Goal: Navigation & Orientation: Find specific page/section

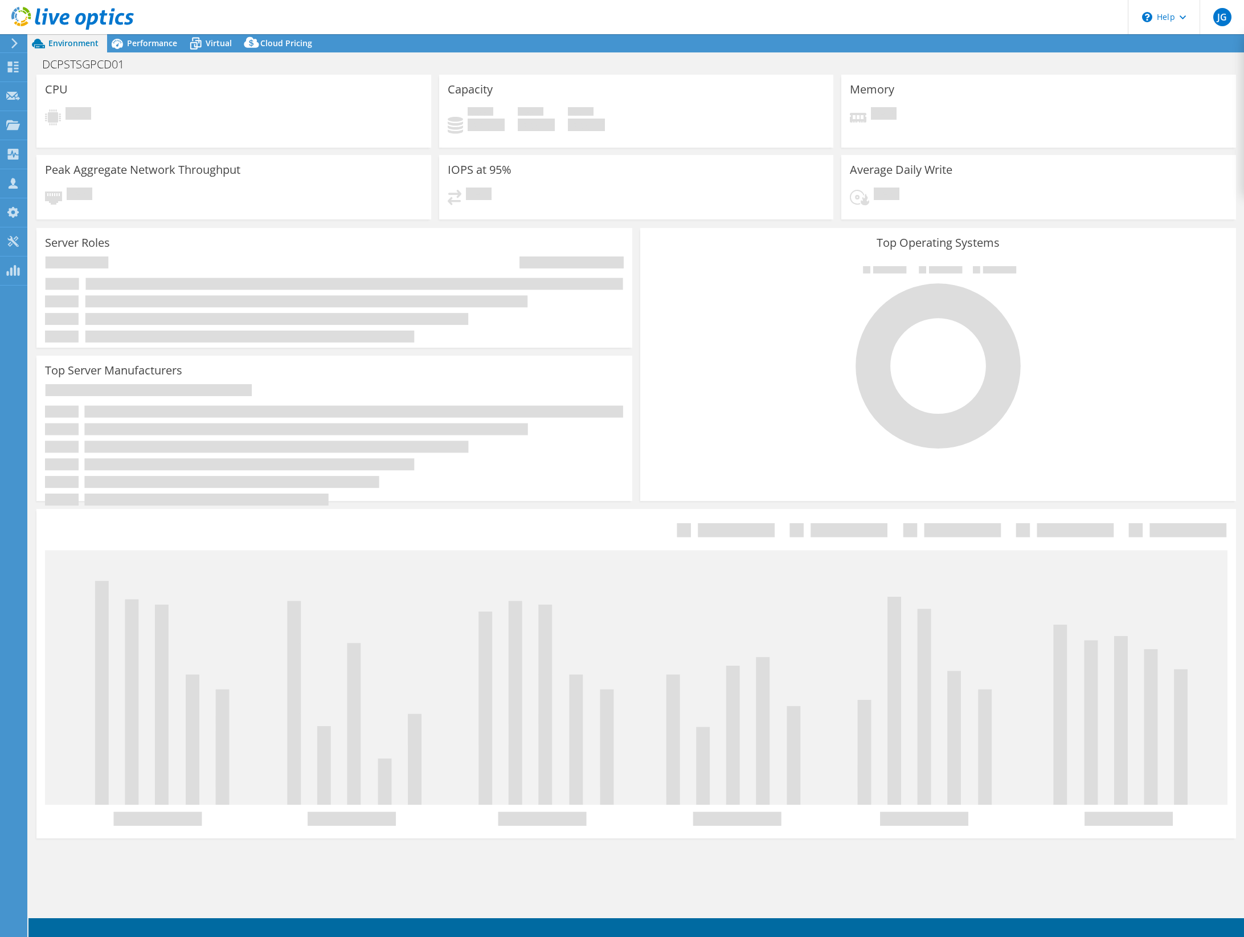
select select "USD"
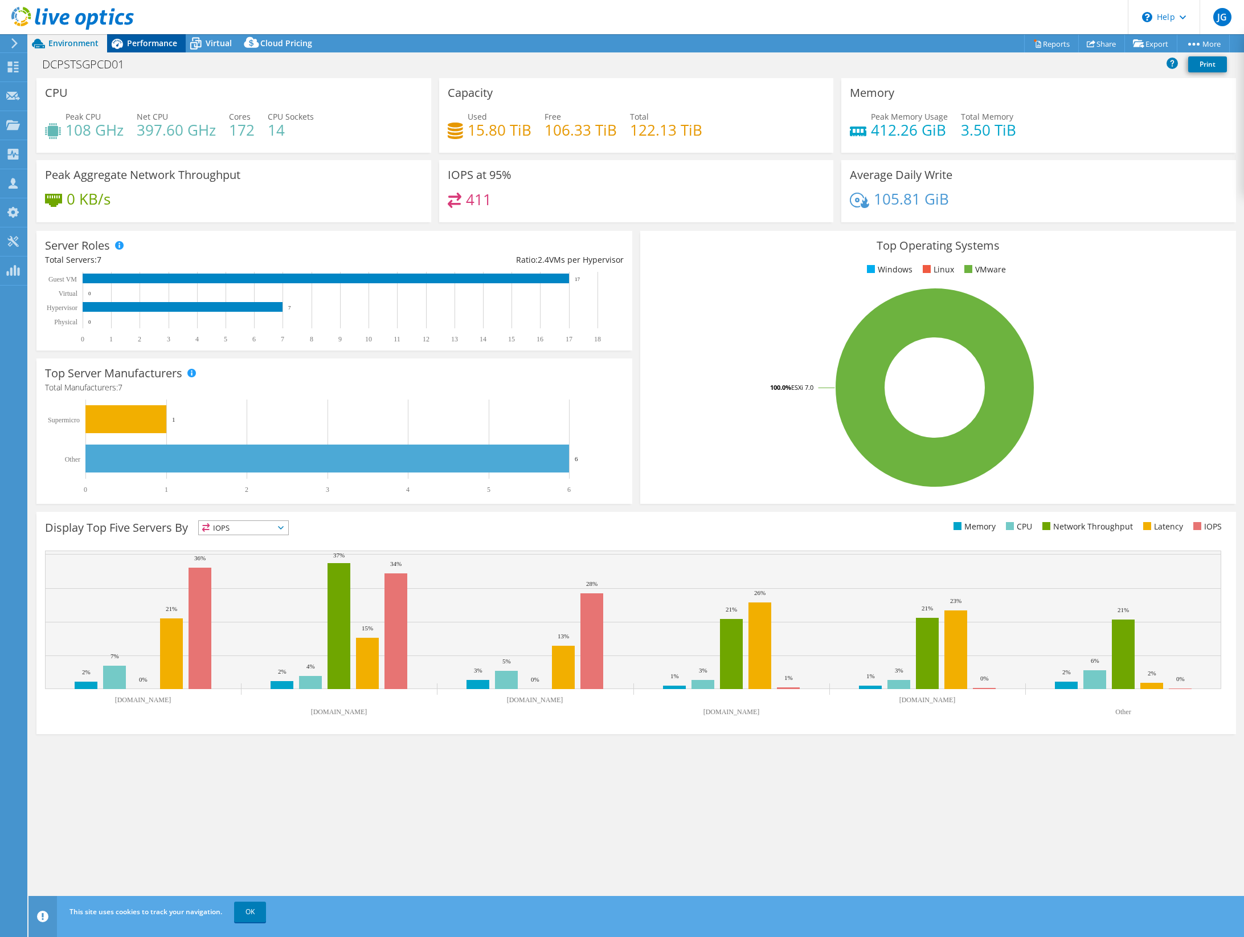
click at [156, 42] on span "Performance" at bounding box center [152, 43] width 50 height 11
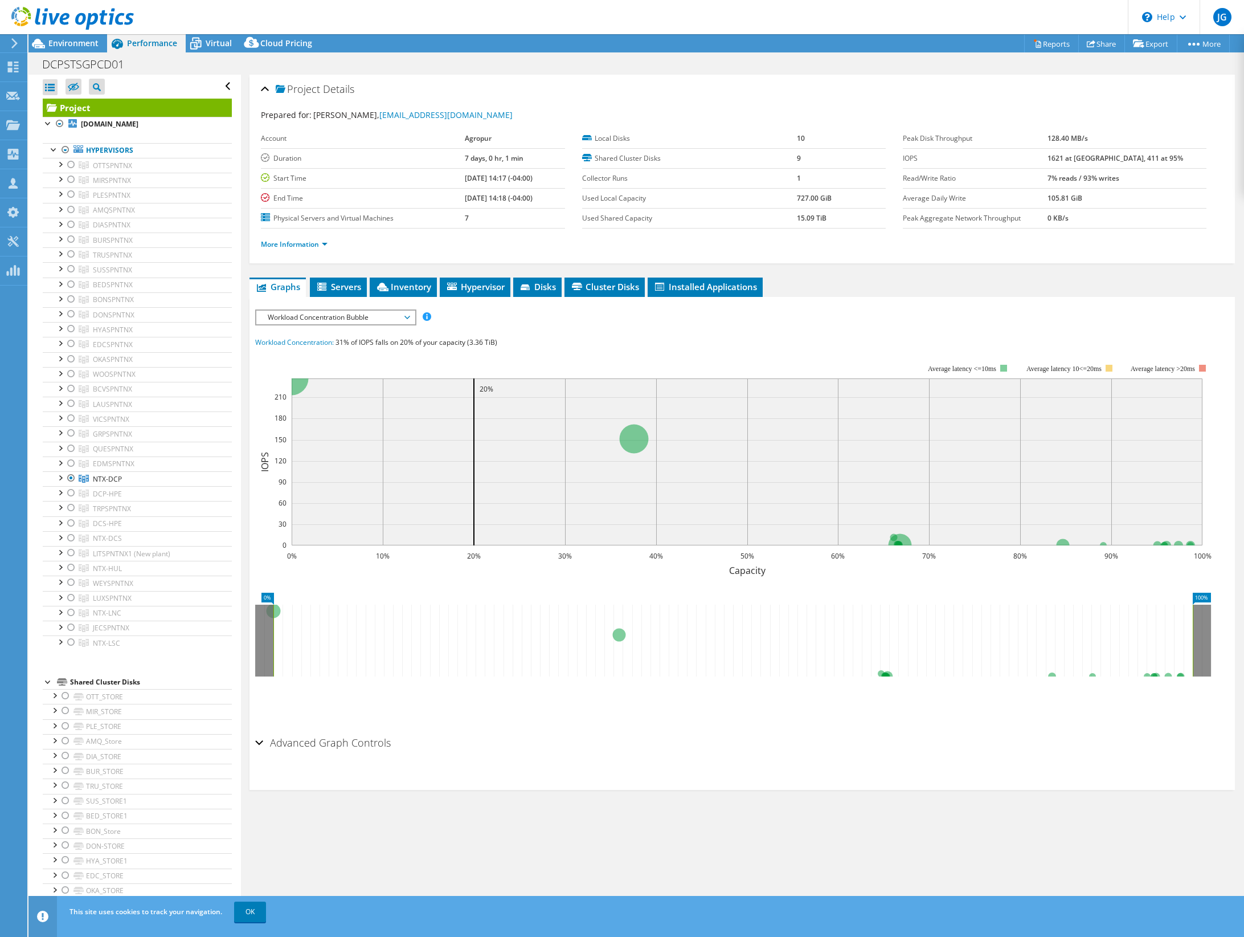
click at [79, 36] on div at bounding box center [67, 19] width 134 height 38
click at [79, 43] on span "Environment" at bounding box center [73, 43] width 50 height 11
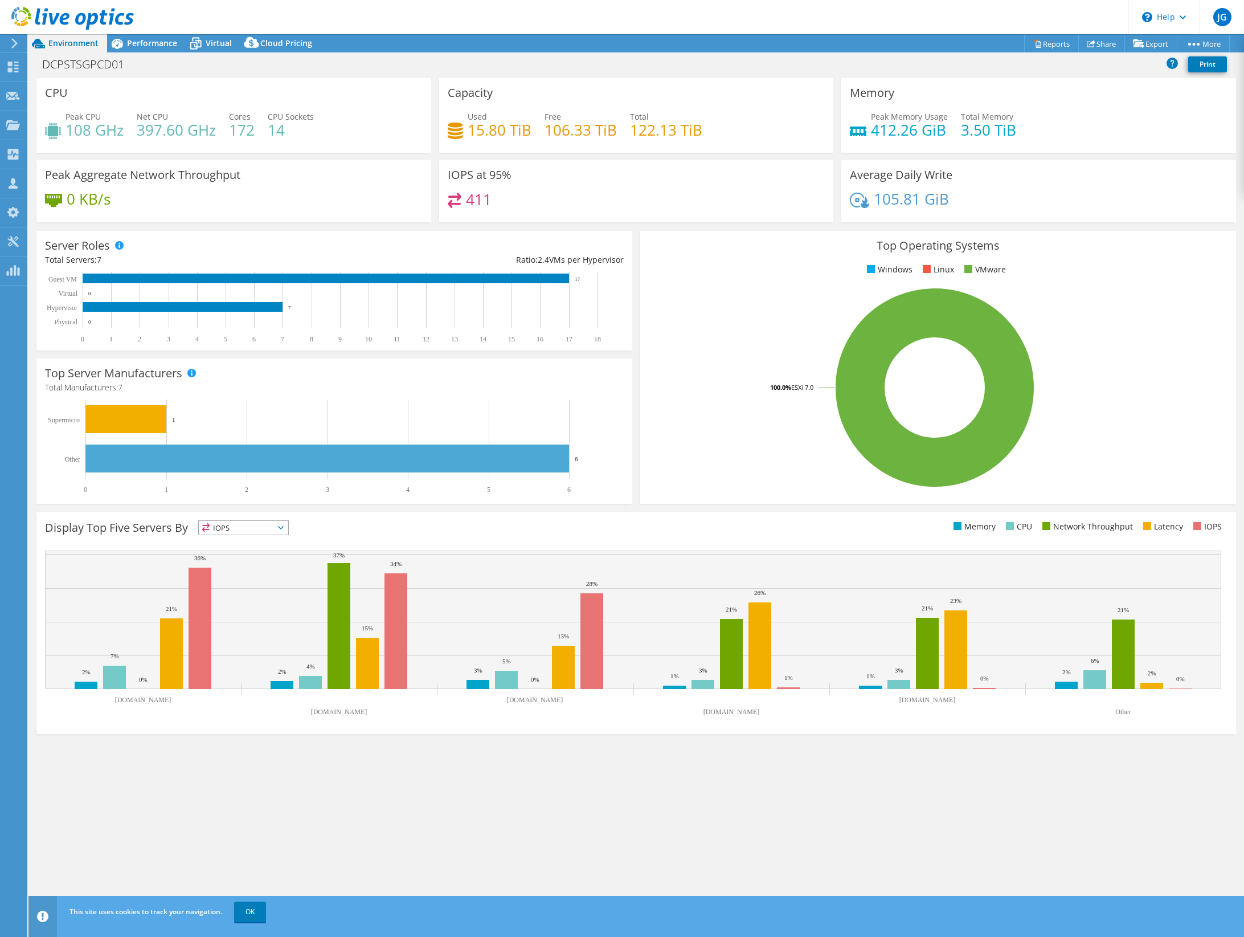
click at [11, 44] on icon at bounding box center [14, 43] width 9 height 10
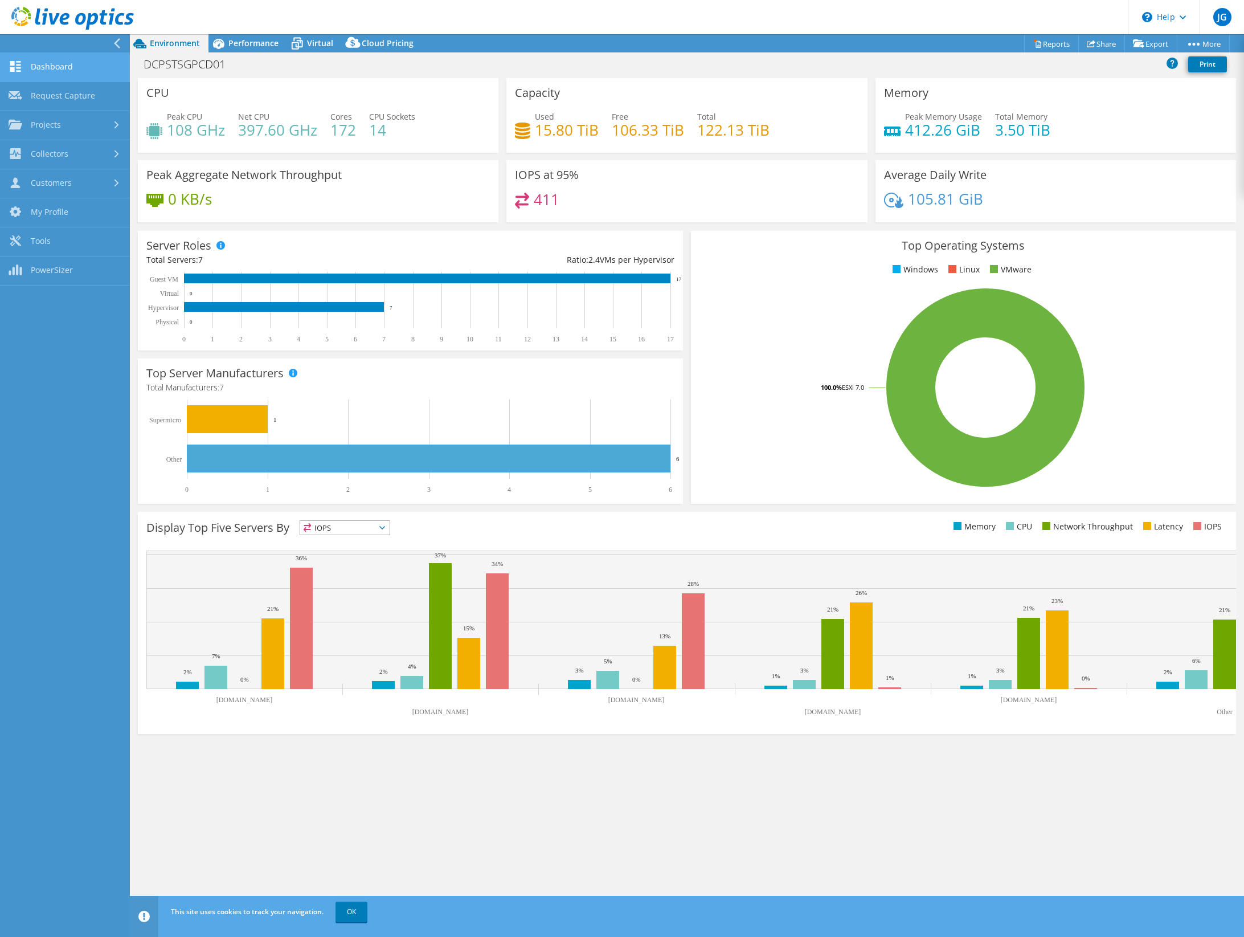
click at [71, 64] on link "Dashboard" at bounding box center [65, 67] width 130 height 29
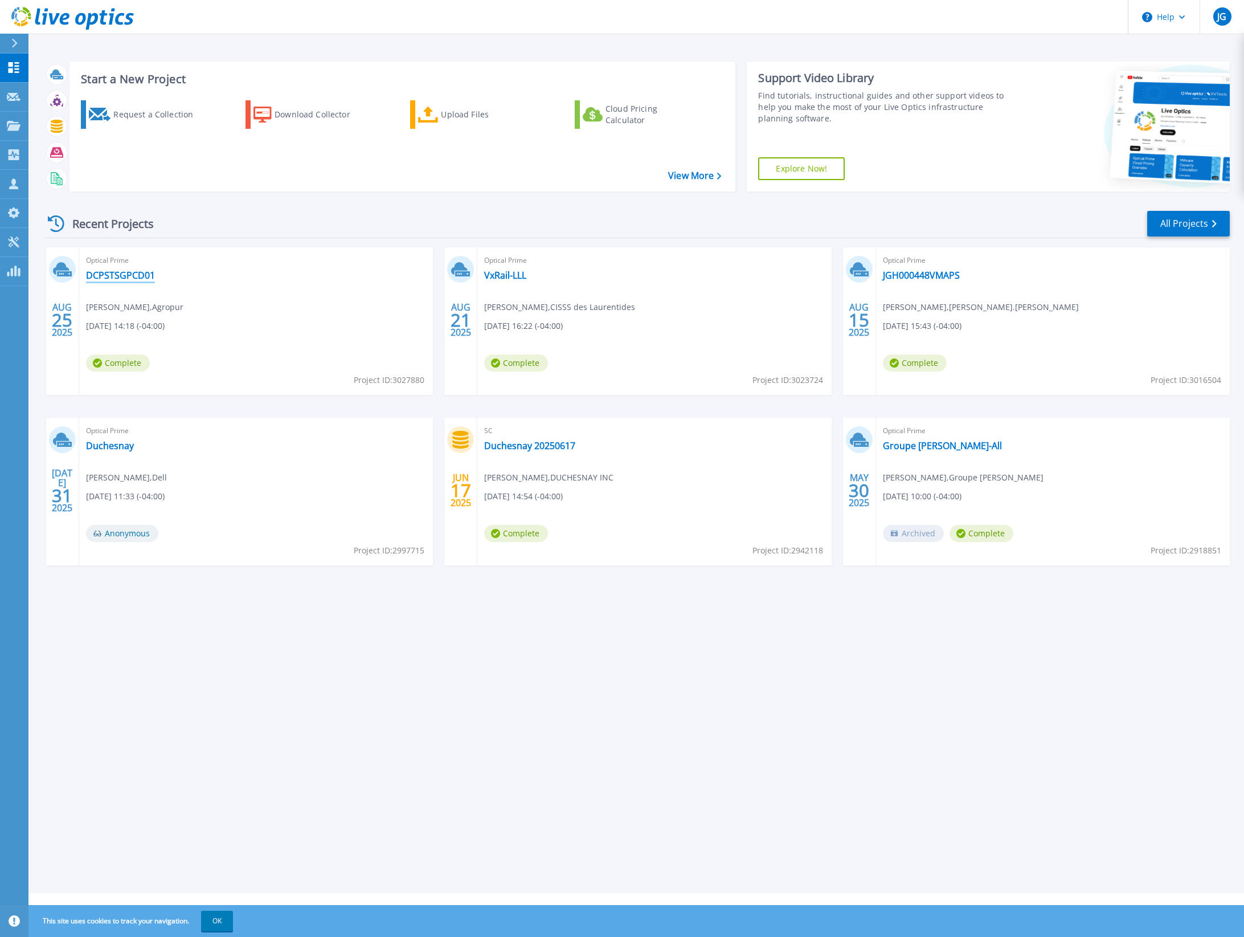
click at [125, 272] on link "DCPSTSGPCD01" at bounding box center [120, 274] width 69 height 11
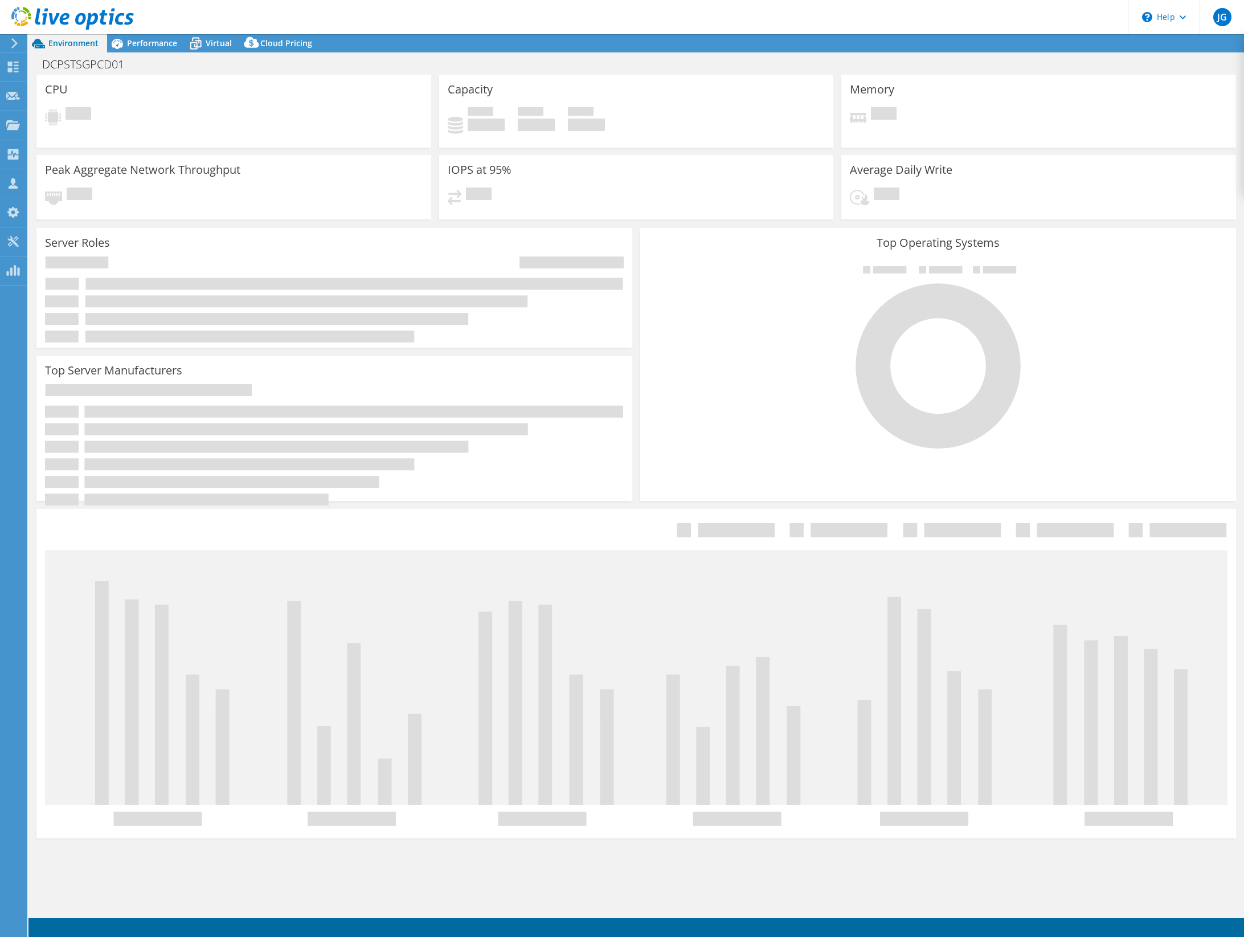
select select "USD"
